Goal: Task Accomplishment & Management: Manage account settings

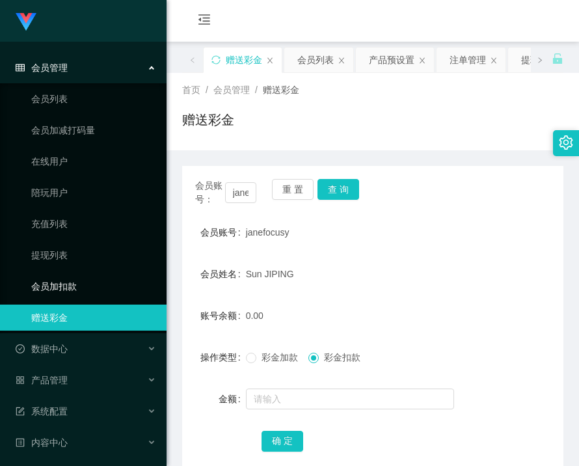
scroll to position [130, 0]
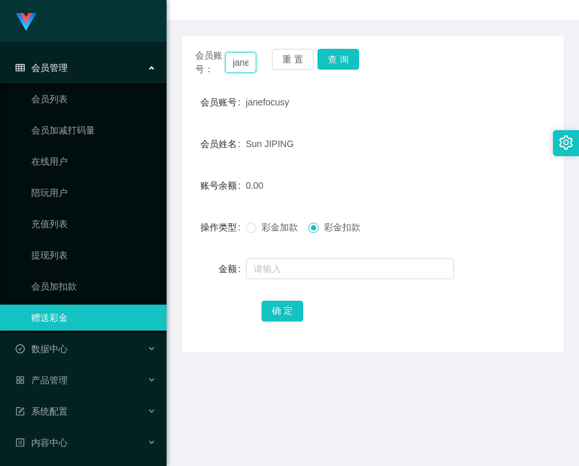
click at [239, 68] on input "janefocusy" at bounding box center [241, 62] width 32 height 21
paste input "Suvy2121"
type input "Suvy2121"
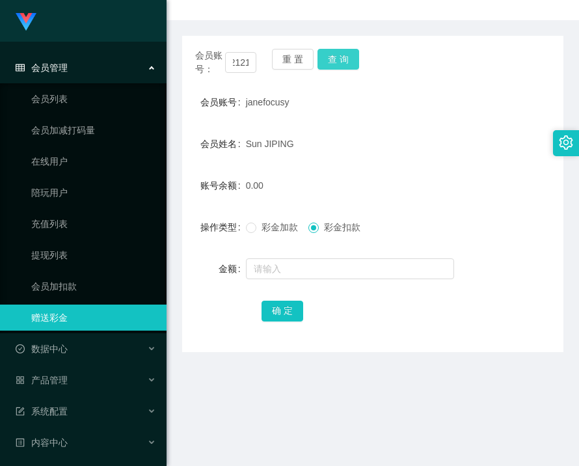
click at [331, 60] on button "查 询" at bounding box center [339, 59] width 42 height 21
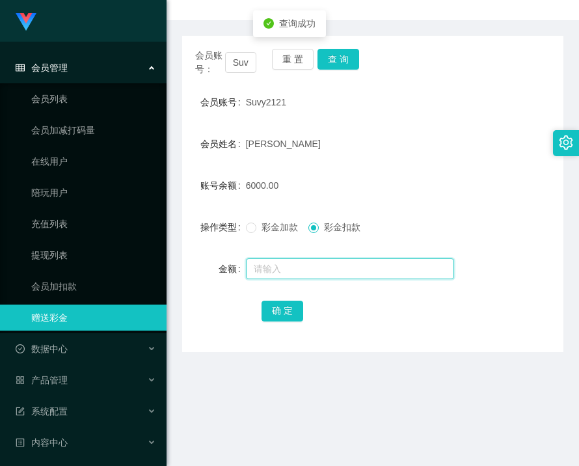
click at [310, 265] on input "text" at bounding box center [350, 268] width 208 height 21
click at [260, 223] on span "彩金加款" at bounding box center [279, 227] width 47 height 10
click at [280, 265] on input "text" at bounding box center [350, 268] width 208 height 21
type input "3000"
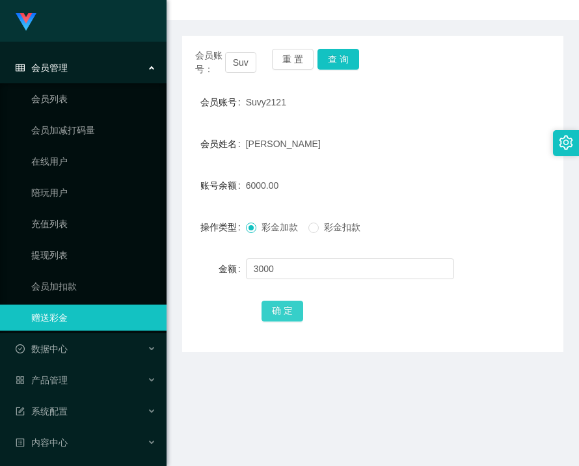
click at [267, 312] on button "确 定" at bounding box center [283, 311] width 42 height 21
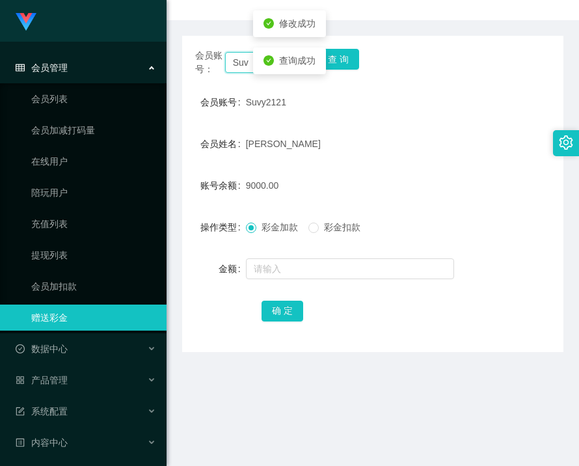
click at [243, 62] on input "Suvy2121" at bounding box center [241, 62] width 32 height 21
click at [345, 269] on input "text" at bounding box center [350, 268] width 208 height 21
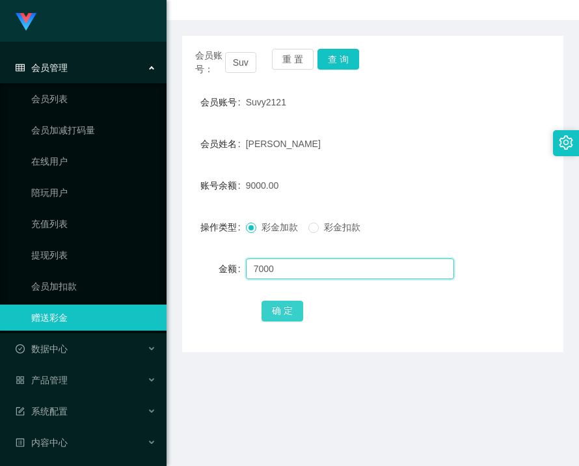
type input "7000"
click at [286, 310] on button "确 定" at bounding box center [283, 311] width 42 height 21
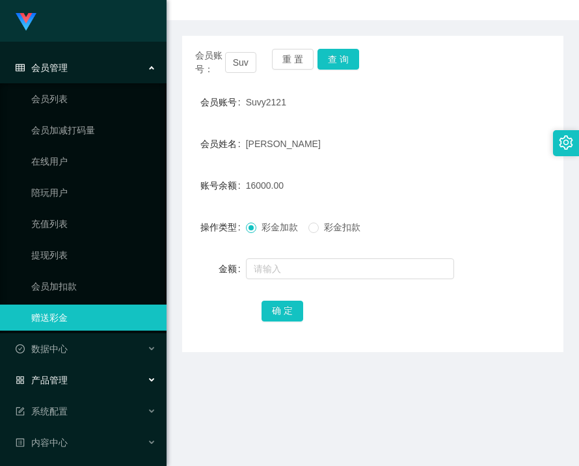
click at [68, 385] on div "产品管理" at bounding box center [83, 380] width 167 height 26
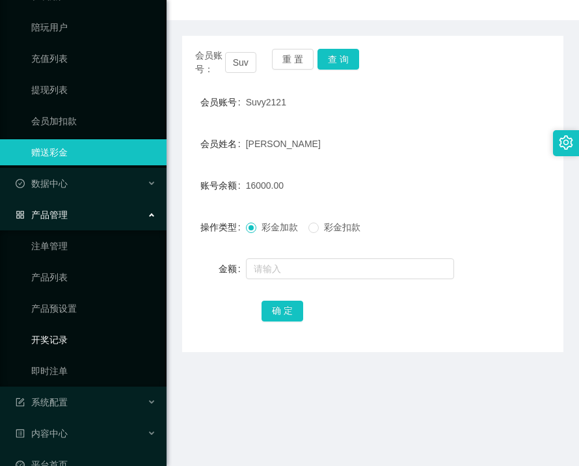
scroll to position [190, 0]
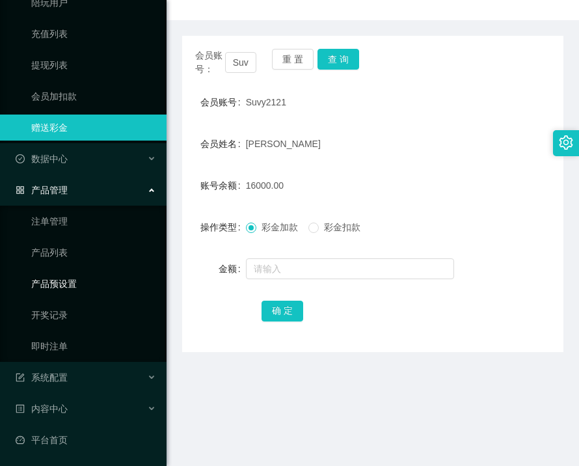
click at [59, 286] on link "产品预设置" at bounding box center [93, 284] width 125 height 26
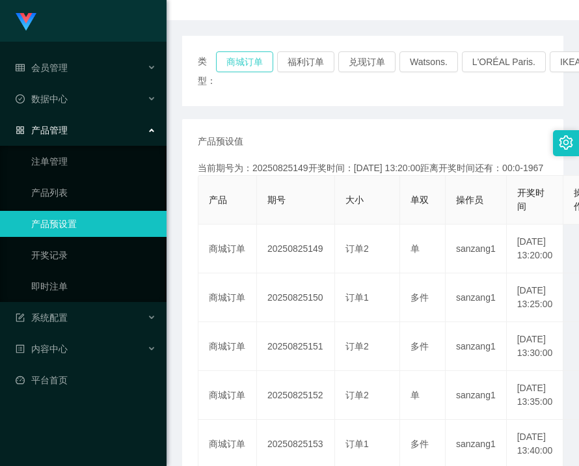
click at [232, 62] on button "商城订单" at bounding box center [244, 61] width 57 height 21
drag, startPoint x: 232, startPoint y: 62, endPoint x: 234, endPoint y: 69, distance: 6.8
click at [232, 62] on button "商城订单" at bounding box center [244, 61] width 57 height 21
click at [310, 69] on button "福利订单" at bounding box center [305, 61] width 57 height 21
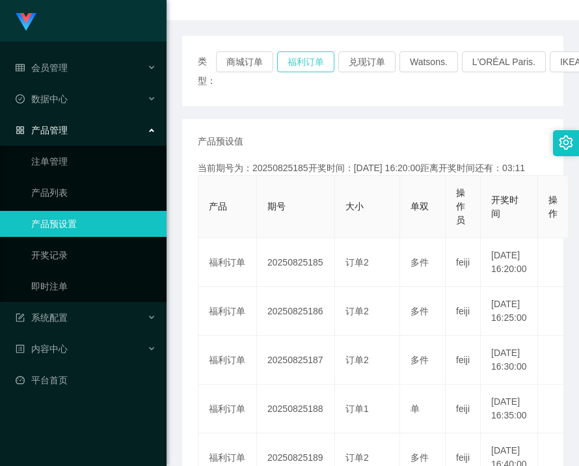
click at [304, 61] on button "福利订单" at bounding box center [305, 61] width 57 height 21
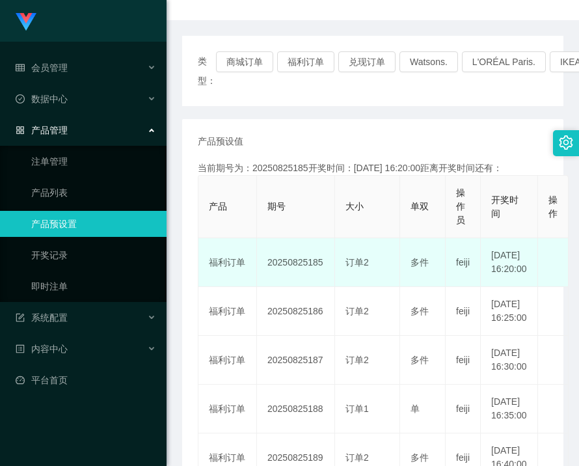
click at [303, 274] on td "20250825185" at bounding box center [296, 262] width 78 height 49
drag, startPoint x: 303, startPoint y: 274, endPoint x: 314, endPoint y: 286, distance: 16.1
click at [303, 275] on td "20250825185" at bounding box center [296, 262] width 78 height 49
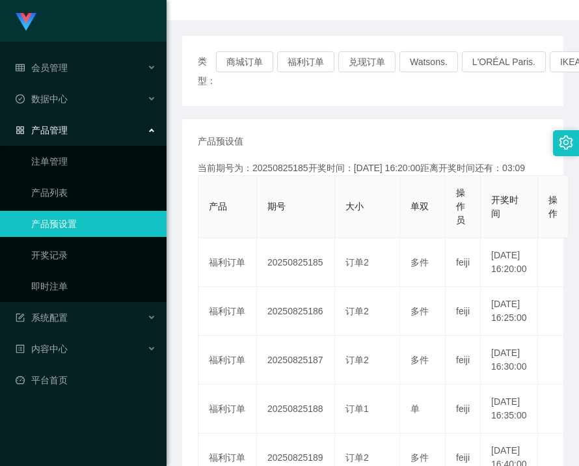
copy td "20250825185"
click at [63, 94] on span "数据中心" at bounding box center [42, 99] width 52 height 10
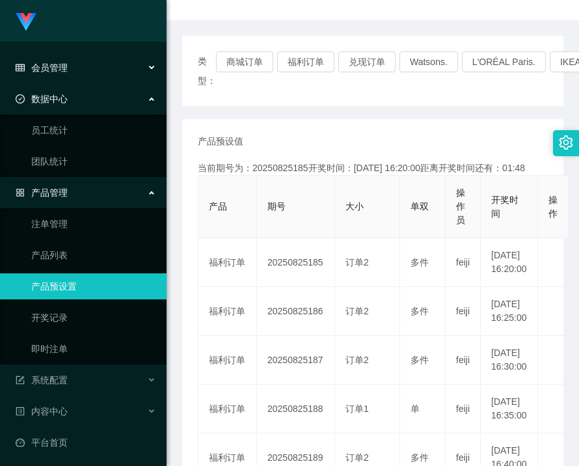
click at [64, 74] on div "会员管理" at bounding box center [83, 68] width 167 height 26
